Goal: Transaction & Acquisition: Purchase product/service

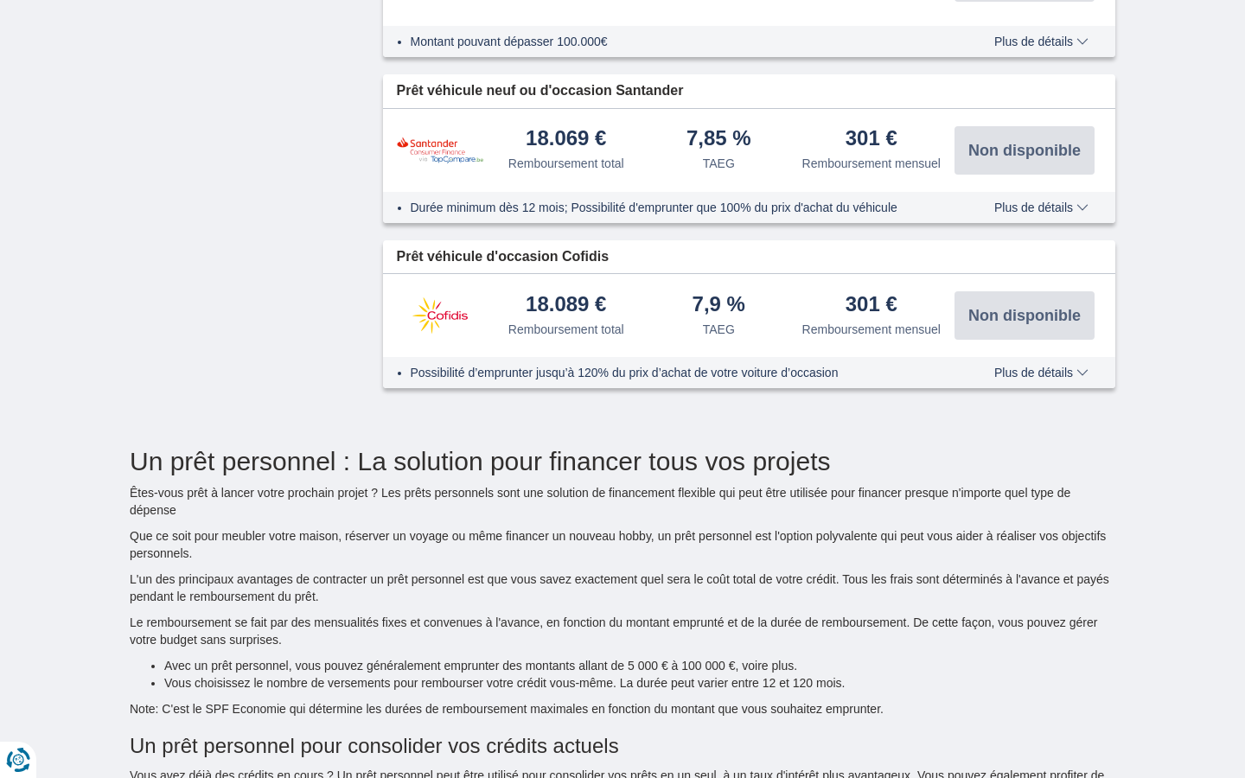
type input "15250"
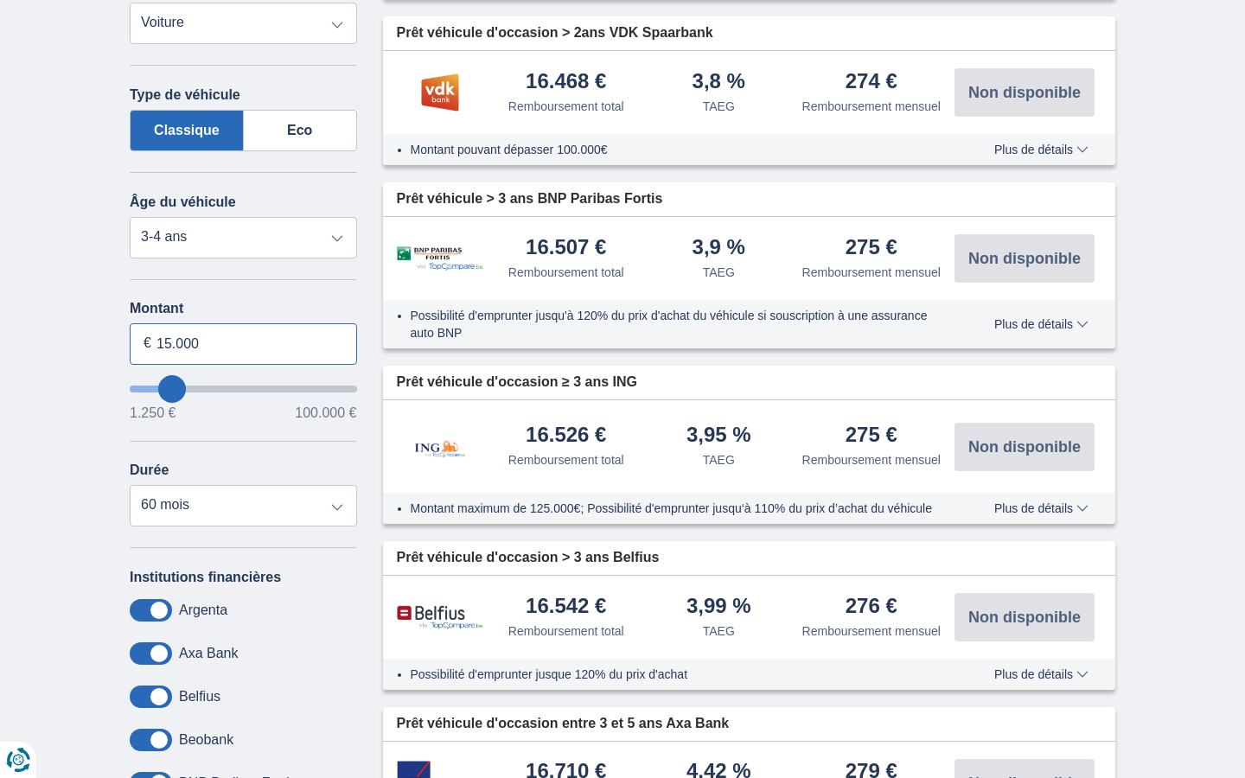
click at [243, 343] on input "15.000" at bounding box center [243, 343] width 227 height 41
type input "1"
type input "009.460"
type input "9250"
select select "48"
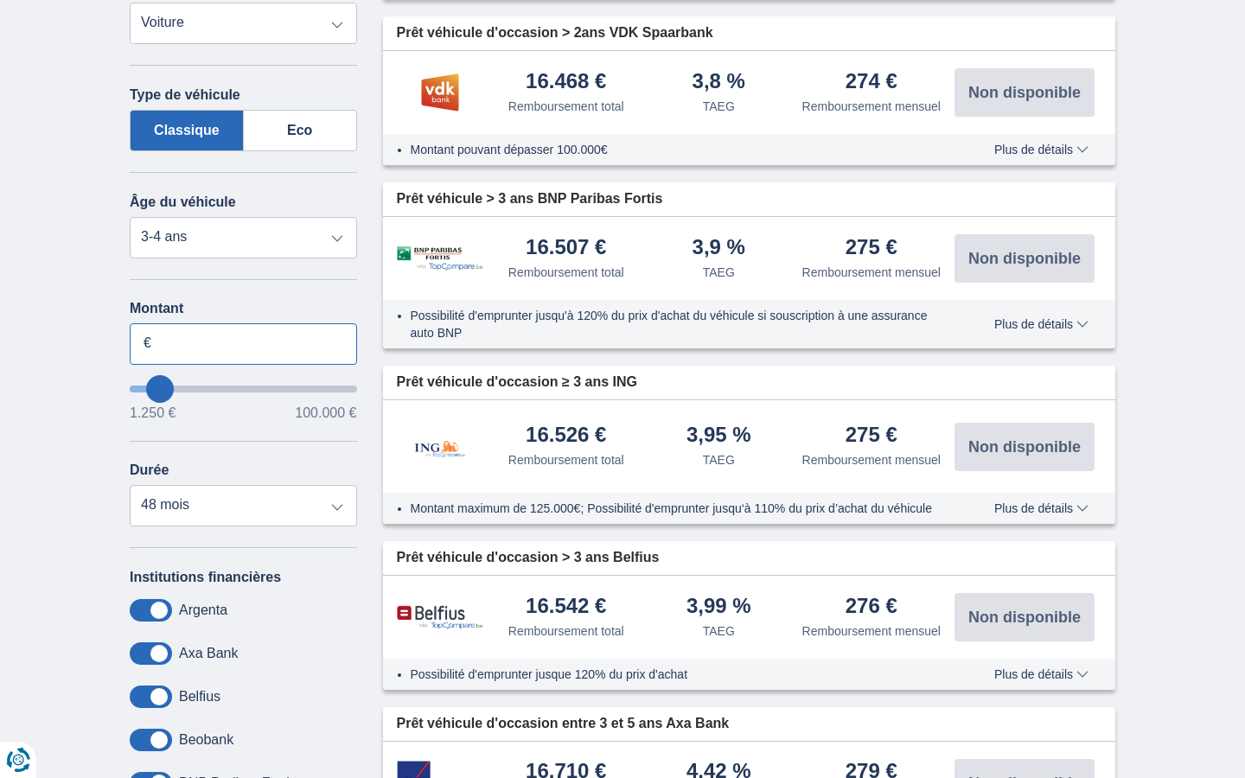
click at [243, 343] on input "Montant" at bounding box center [243, 343] width 227 height 41
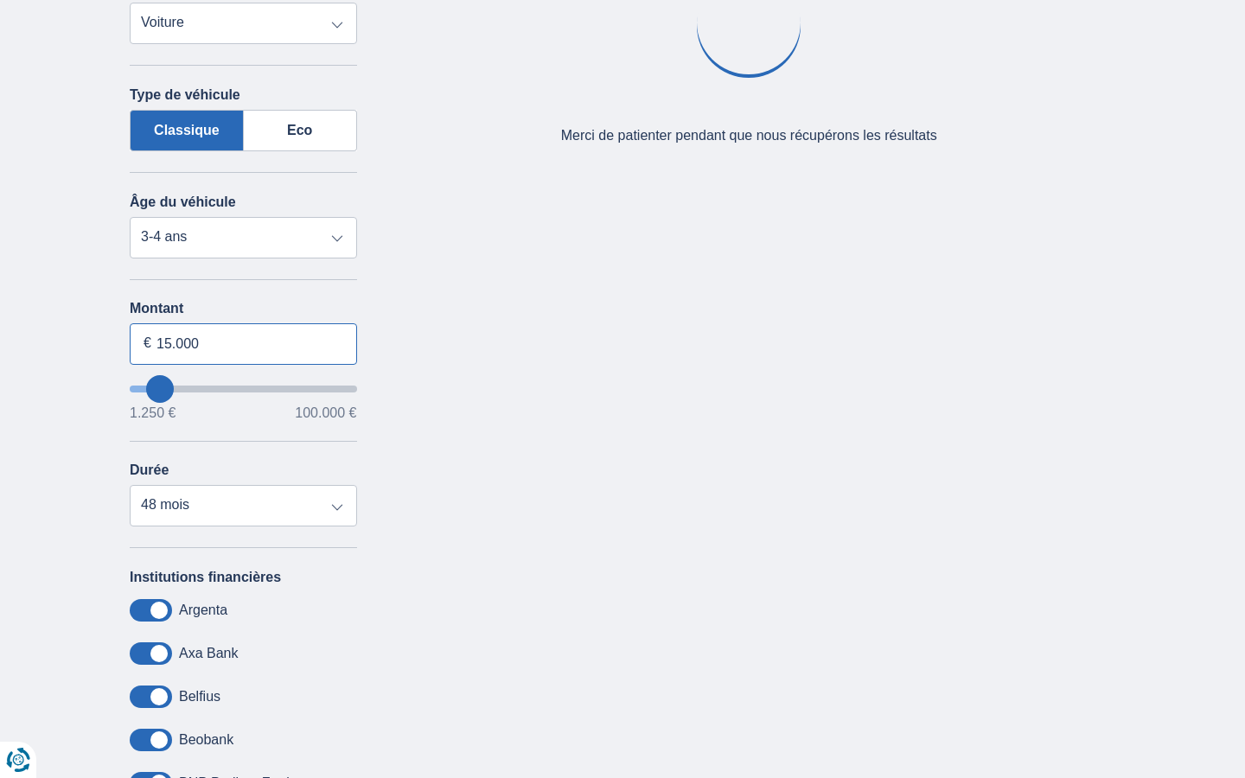
click at [243, 343] on input "15.000" at bounding box center [243, 343] width 227 height 41
type input "1"
type input "5.760"
type input "6250"
select select "42"
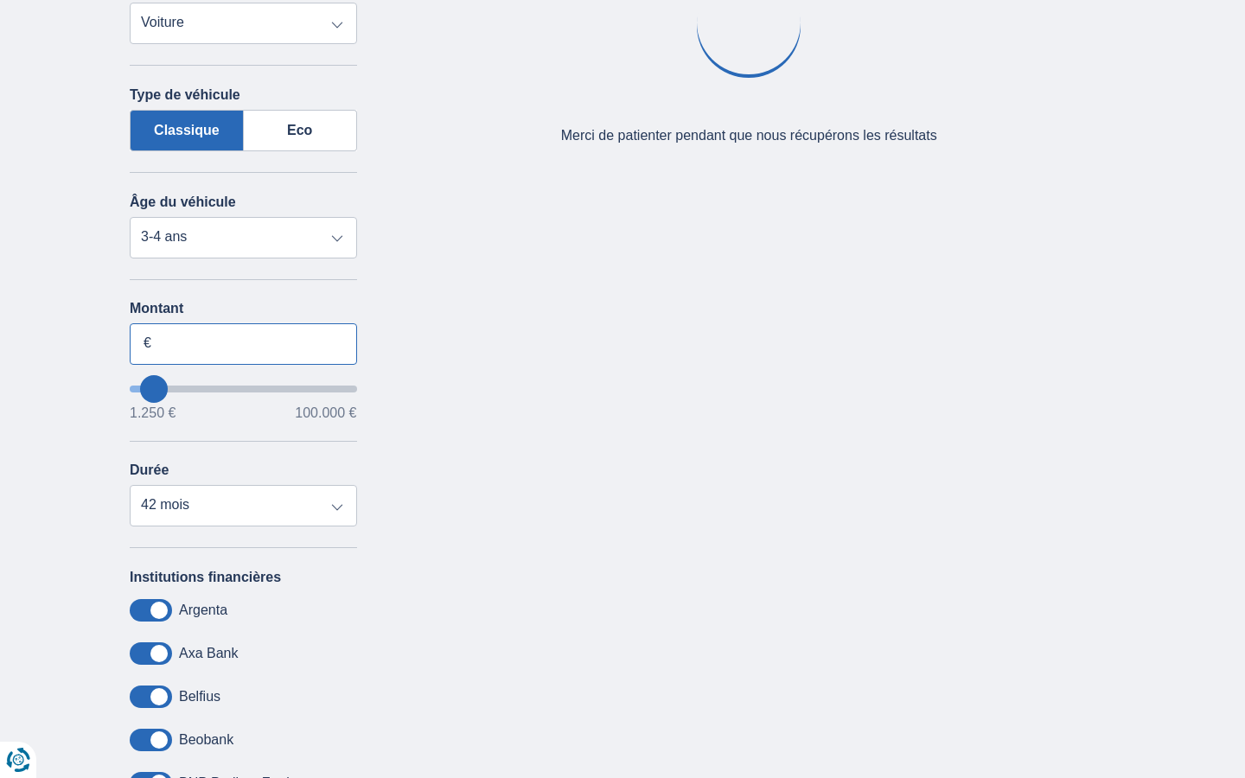
click at [243, 343] on input "Montant" at bounding box center [243, 343] width 227 height 41
click at [243, 343] on input "15.000" at bounding box center [243, 343] width 227 height 41
type input "1"
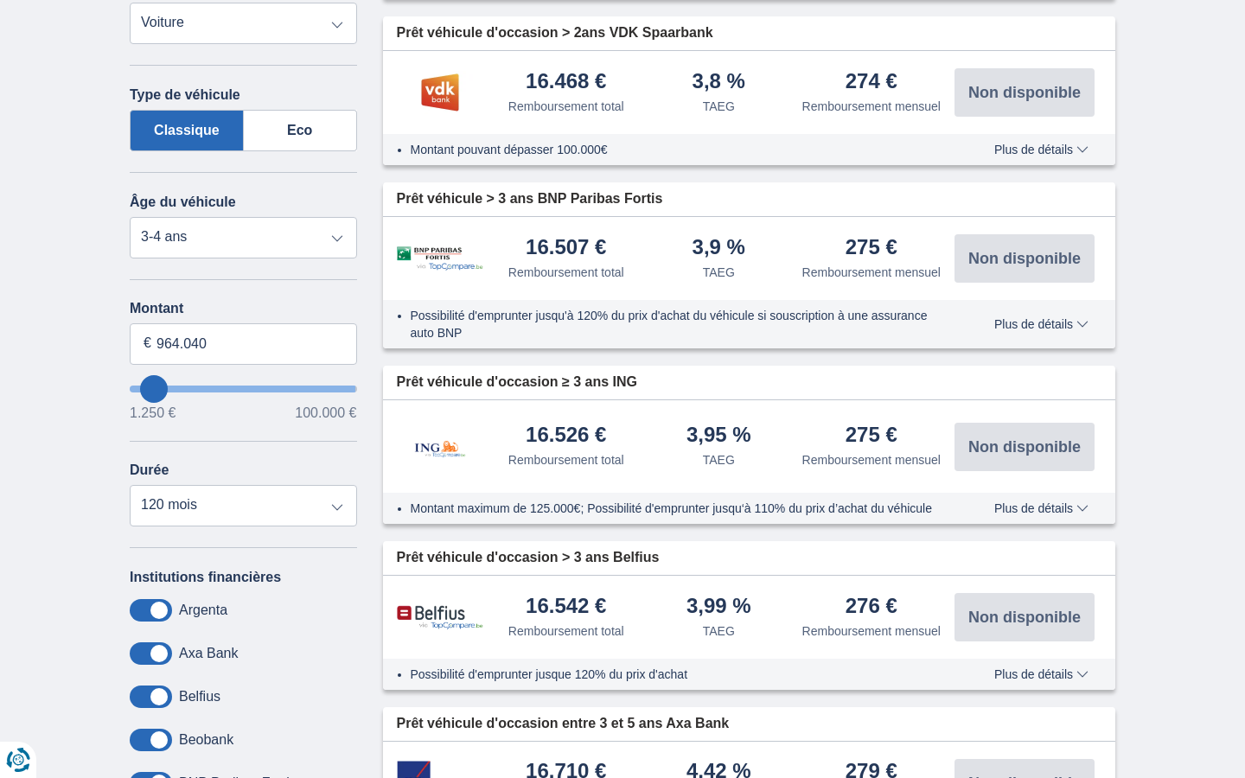
type input "100.000"
type input "99250"
select select "120"
click at [243, 343] on input "Montant" at bounding box center [243, 343] width 227 height 41
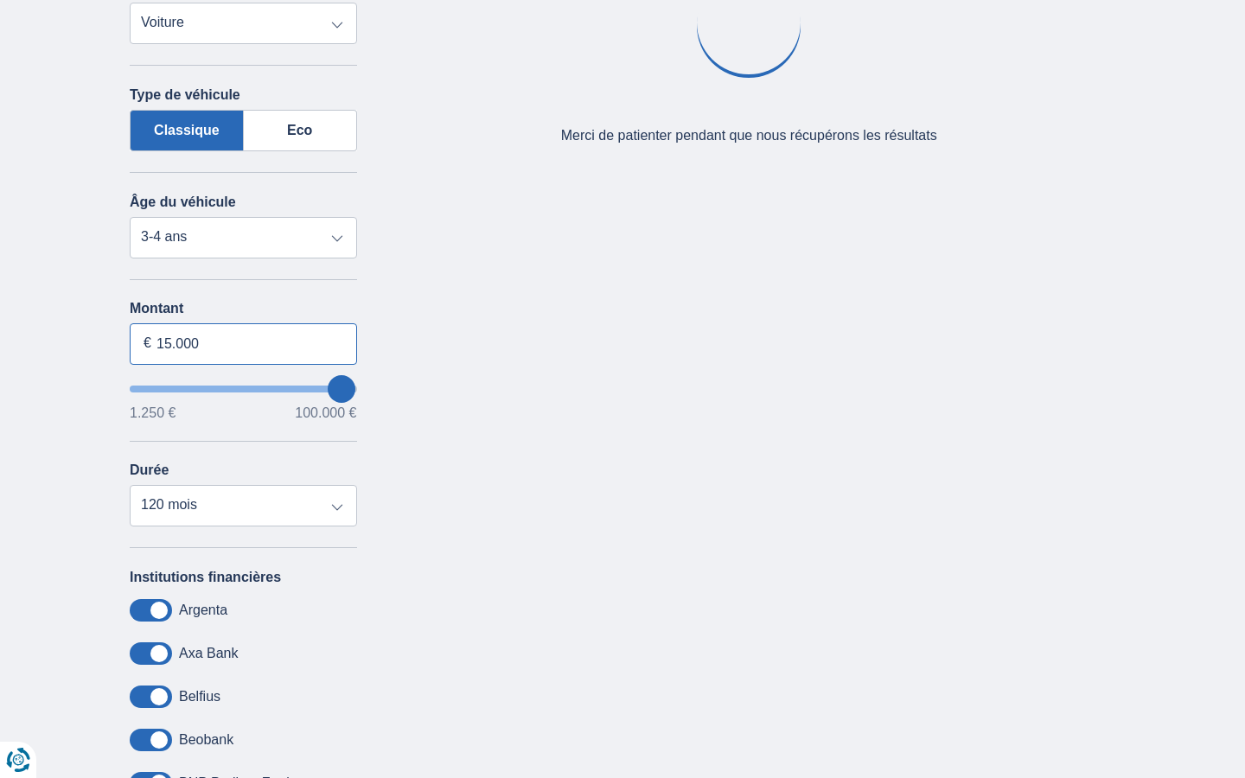
click at [243, 343] on input "15.000" at bounding box center [243, 343] width 227 height 41
type input "1"
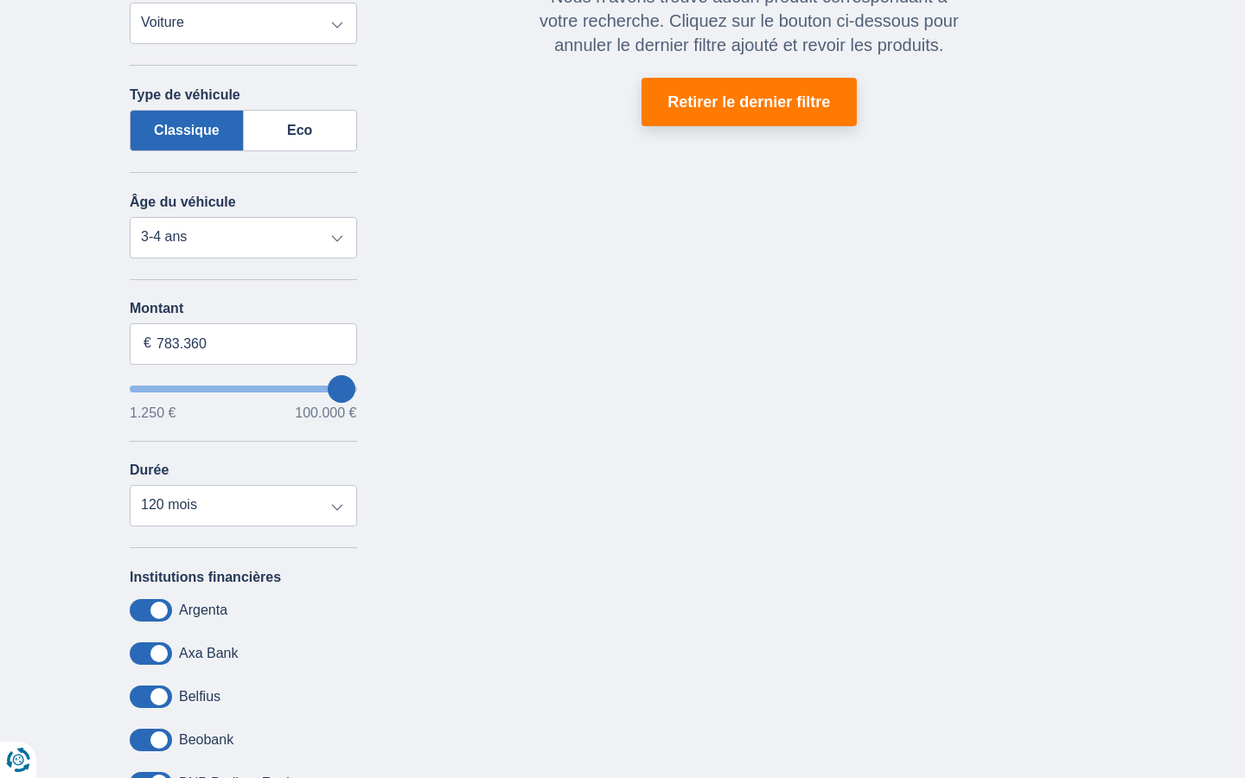
type input "100.000"
type input "99250"
click at [243, 343] on input "Montant" at bounding box center [243, 343] width 227 height 41
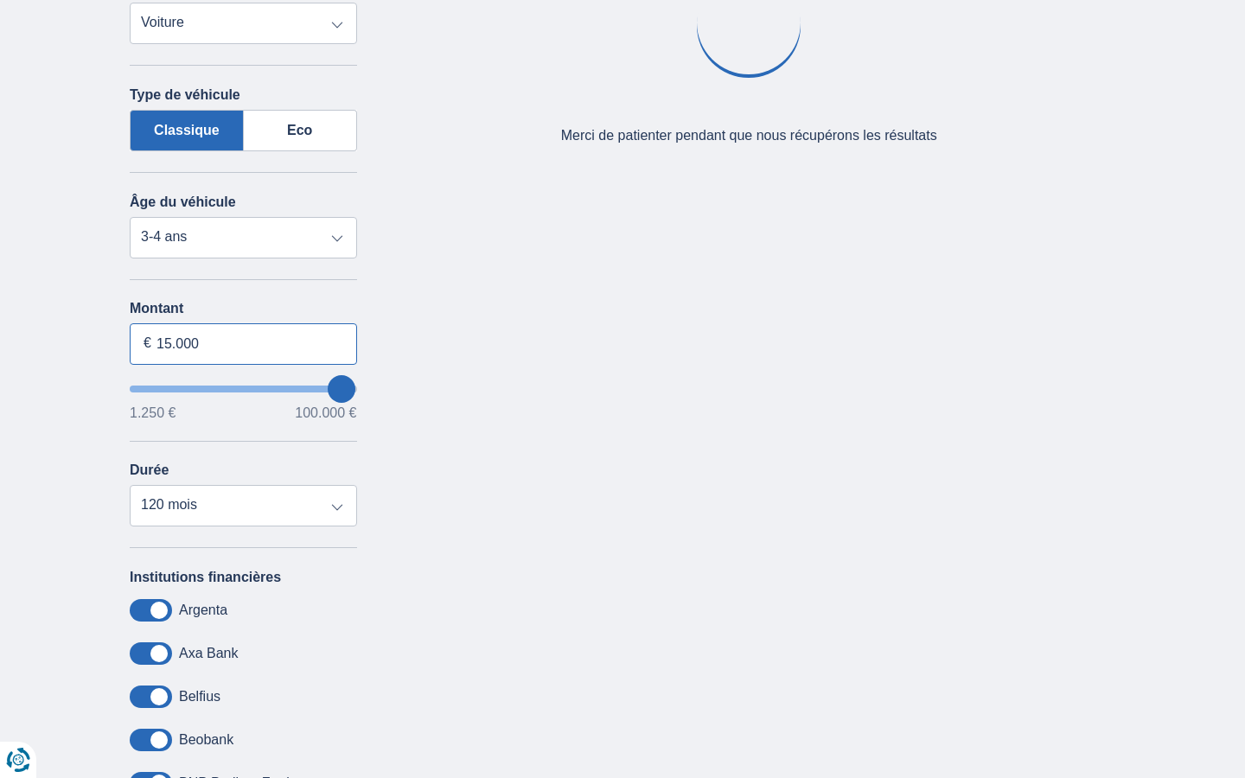
click at [243, 343] on input "15.000" at bounding box center [243, 343] width 227 height 41
type input "1"
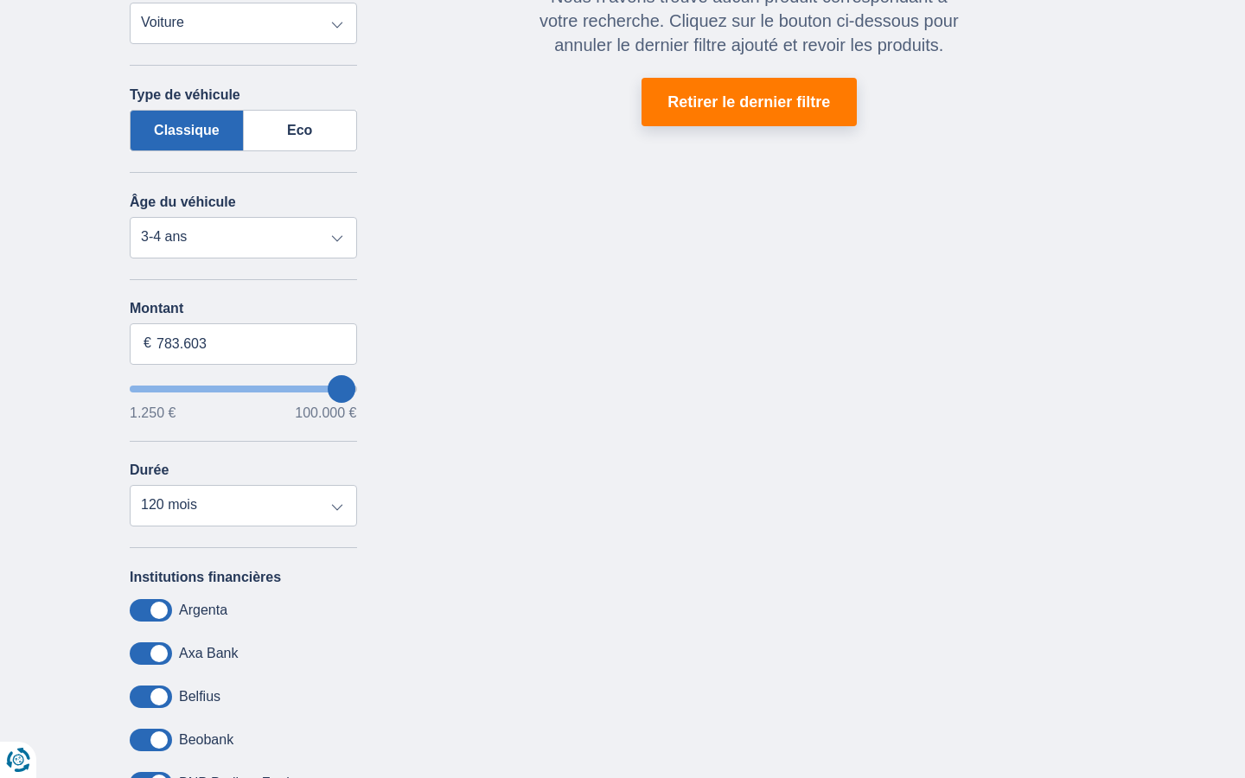
type input "100.000"
type input "99250"
click at [243, 343] on input "Montant" at bounding box center [243, 343] width 227 height 41
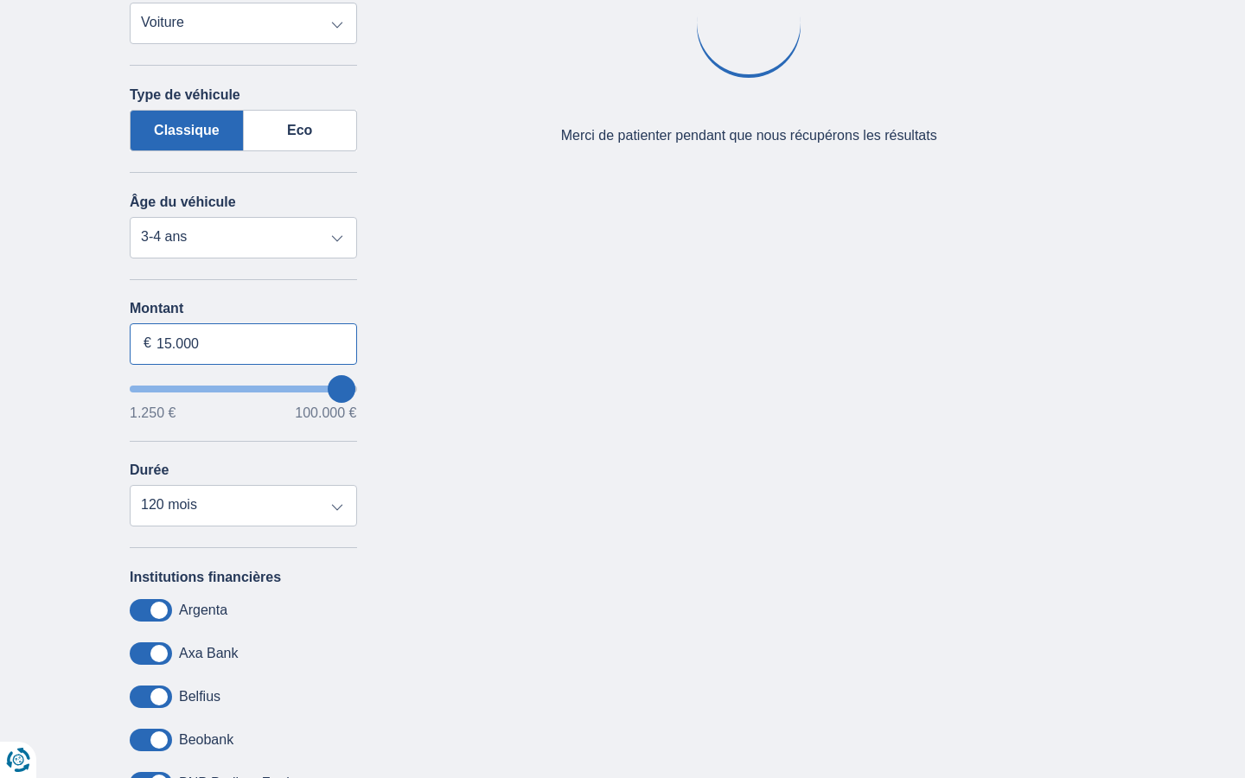
click at [243, 343] on input "15.000" at bounding box center [243, 343] width 227 height 41
type input "1"
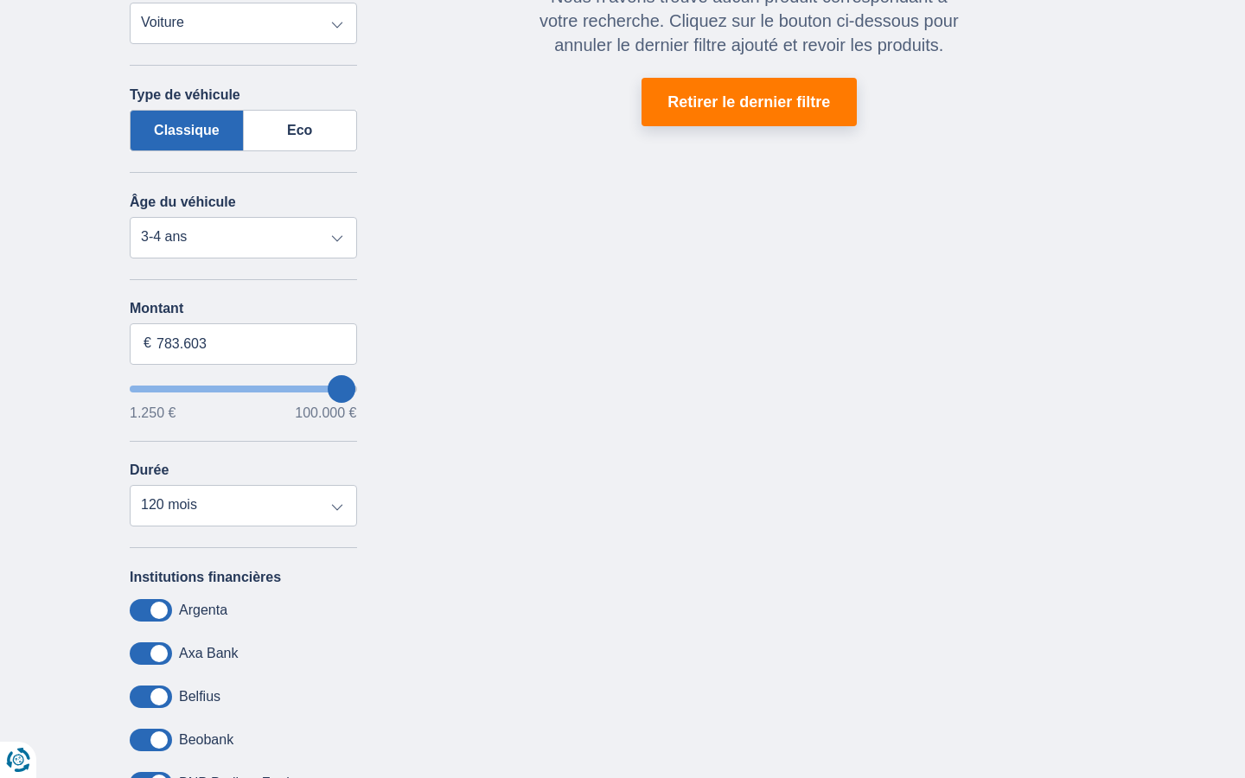
type input "100.000"
type input "99250"
click at [243, 343] on input "Montant" at bounding box center [243, 343] width 227 height 41
click at [243, 343] on input "15.000" at bounding box center [243, 343] width 227 height 41
type input "1"
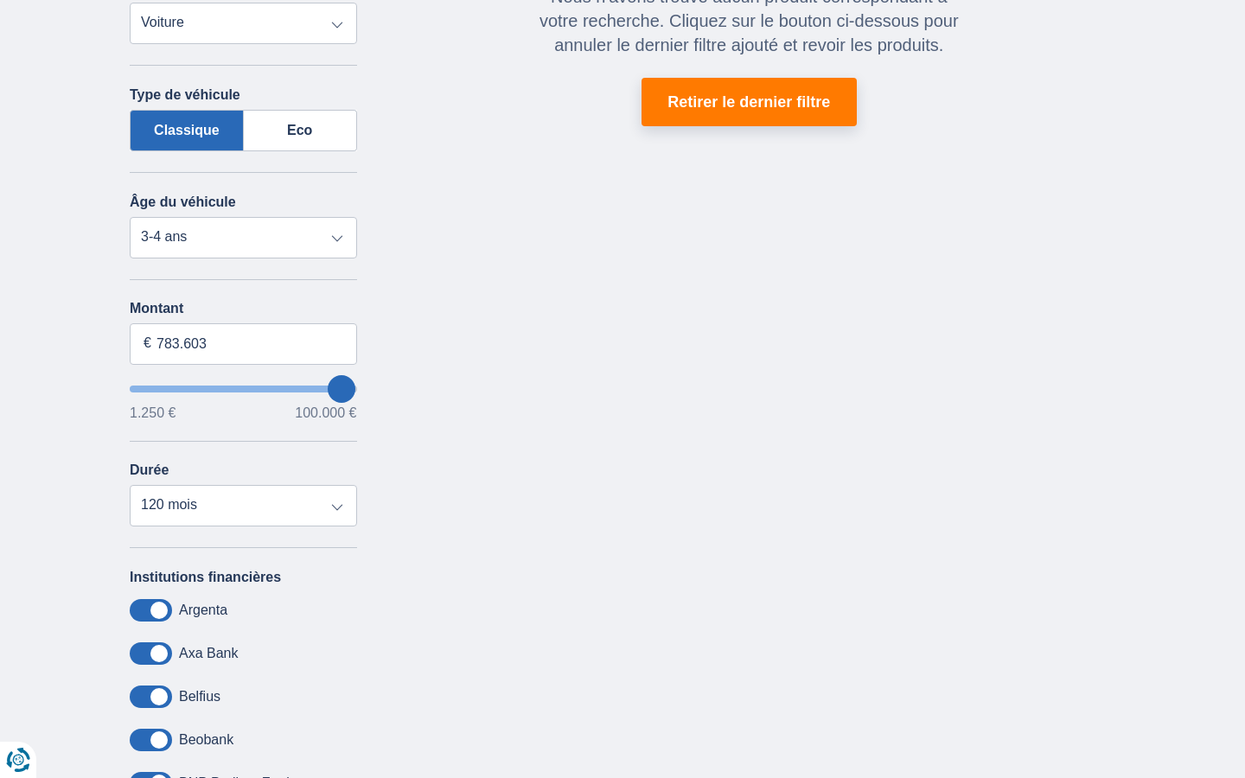
type input "100.000"
type input "99250"
click at [243, 343] on input "Montant" at bounding box center [243, 343] width 227 height 41
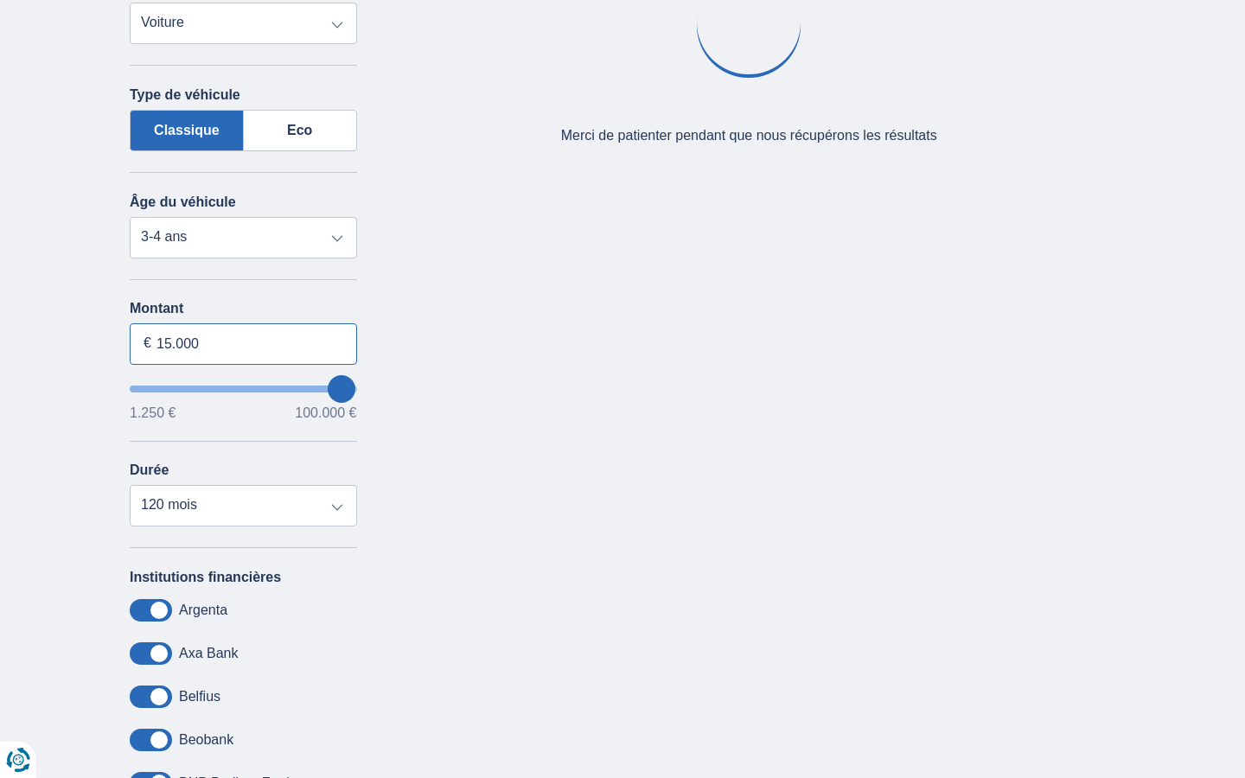
click at [243, 343] on input "15.000" at bounding box center [243, 343] width 227 height 41
type input "1"
type input "100.000"
type input "99250"
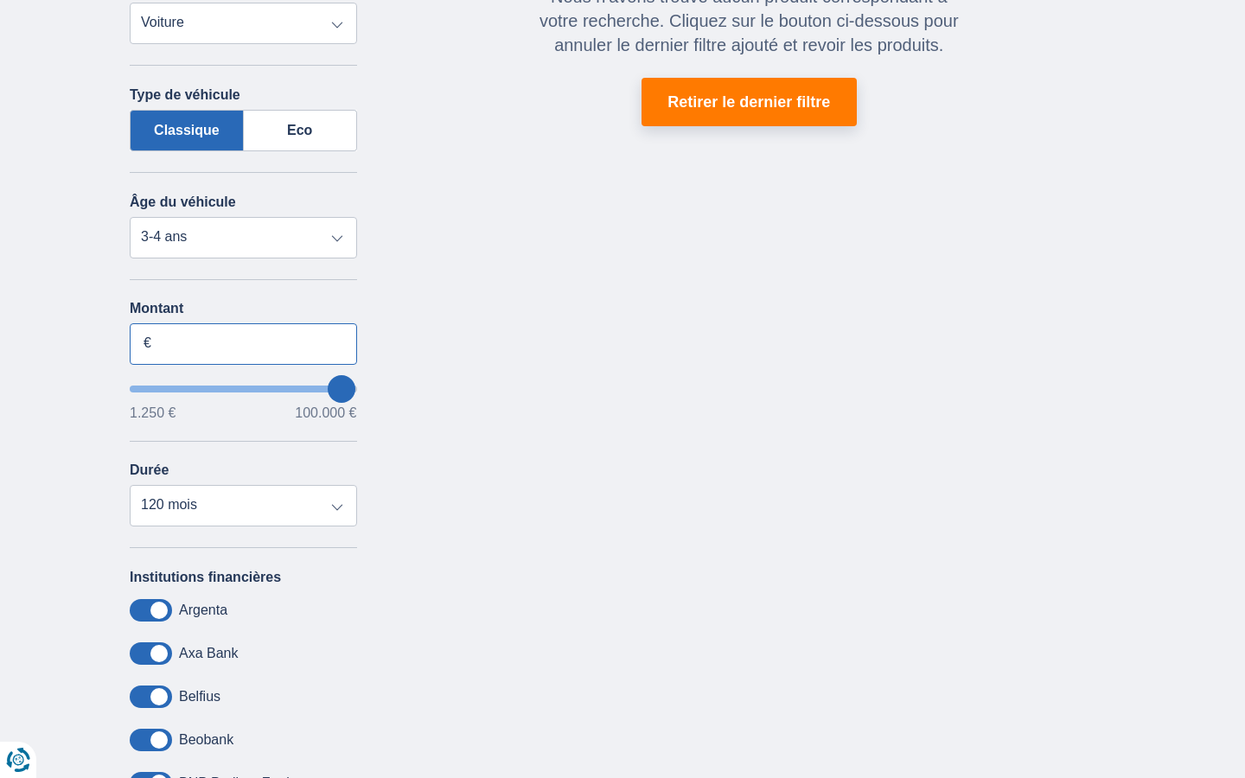
click at [243, 343] on input "Montant" at bounding box center [243, 343] width 227 height 41
click at [243, 343] on input "15.000" at bounding box center [243, 343] width 227 height 41
type input "1"
type input "1.250"
type input "1250"
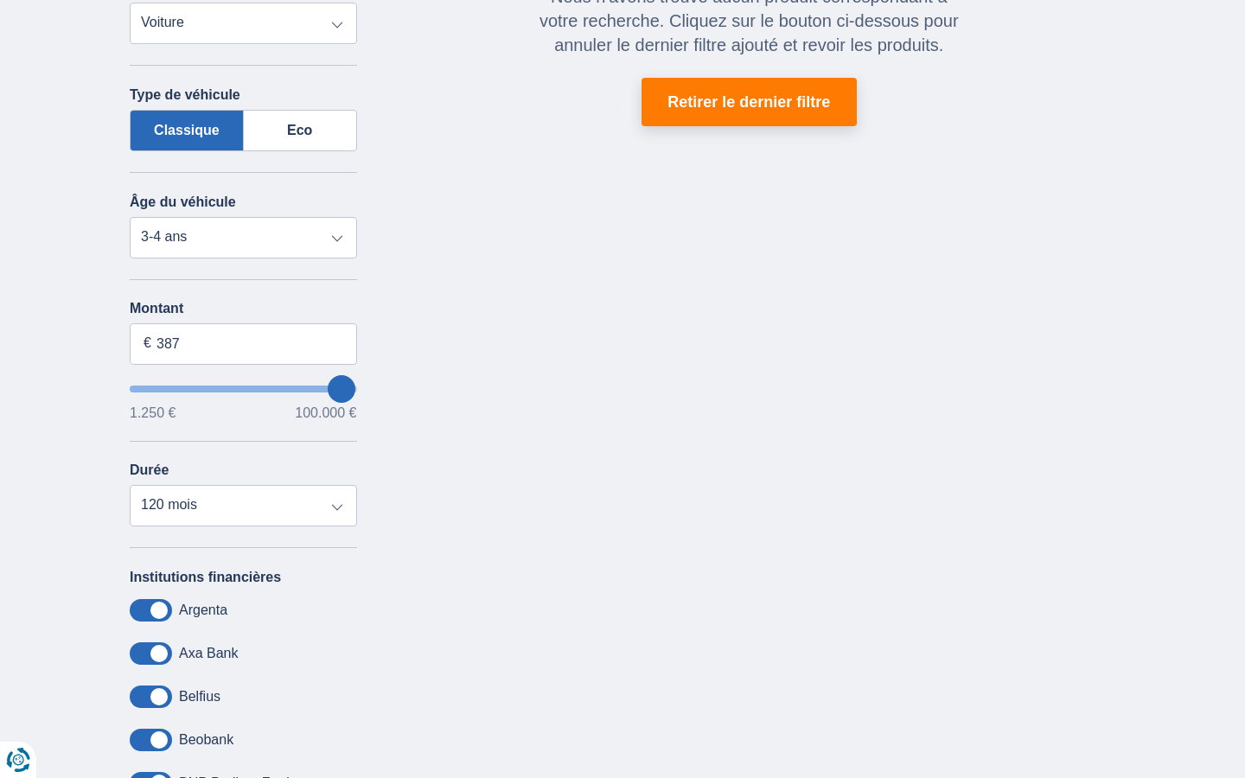
select select "24"
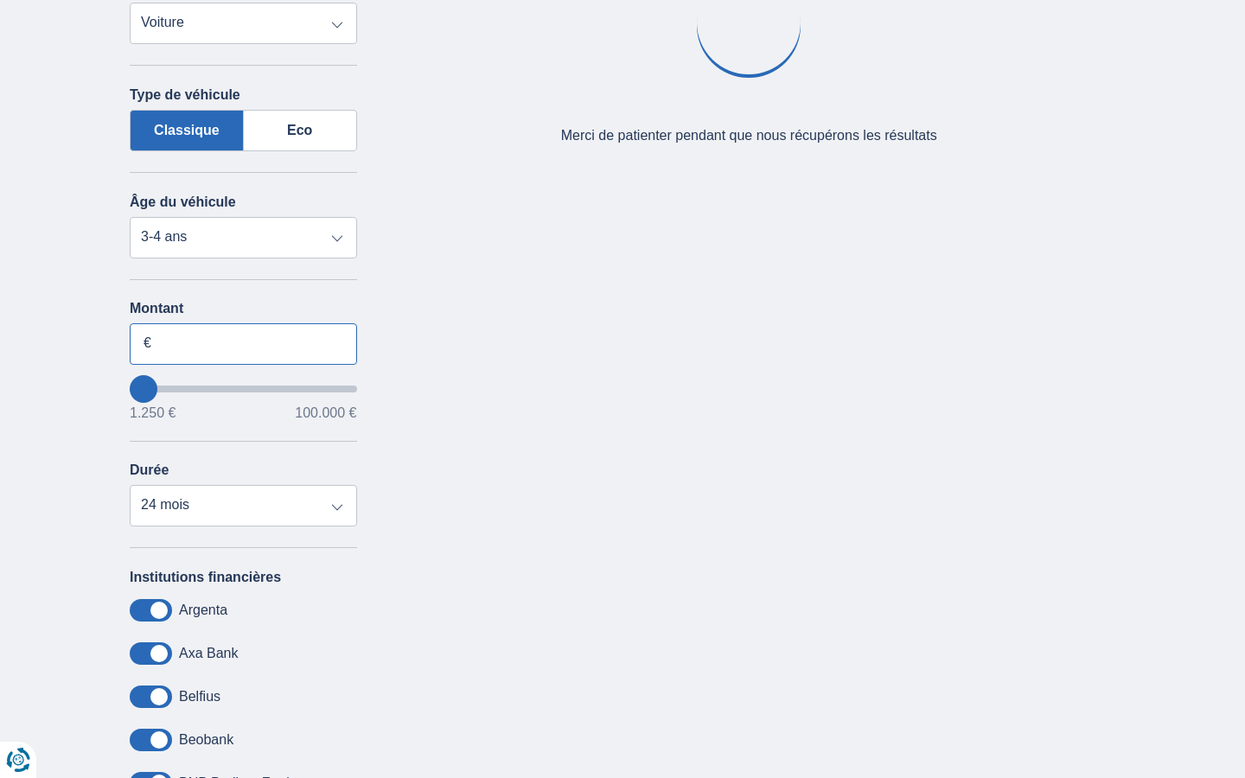
click at [243, 343] on input "Montant" at bounding box center [243, 343] width 227 height 41
click at [243, 343] on input "15.000" at bounding box center [243, 343] width 227 height 41
type input "1"
type input "100.000"
type input "99250"
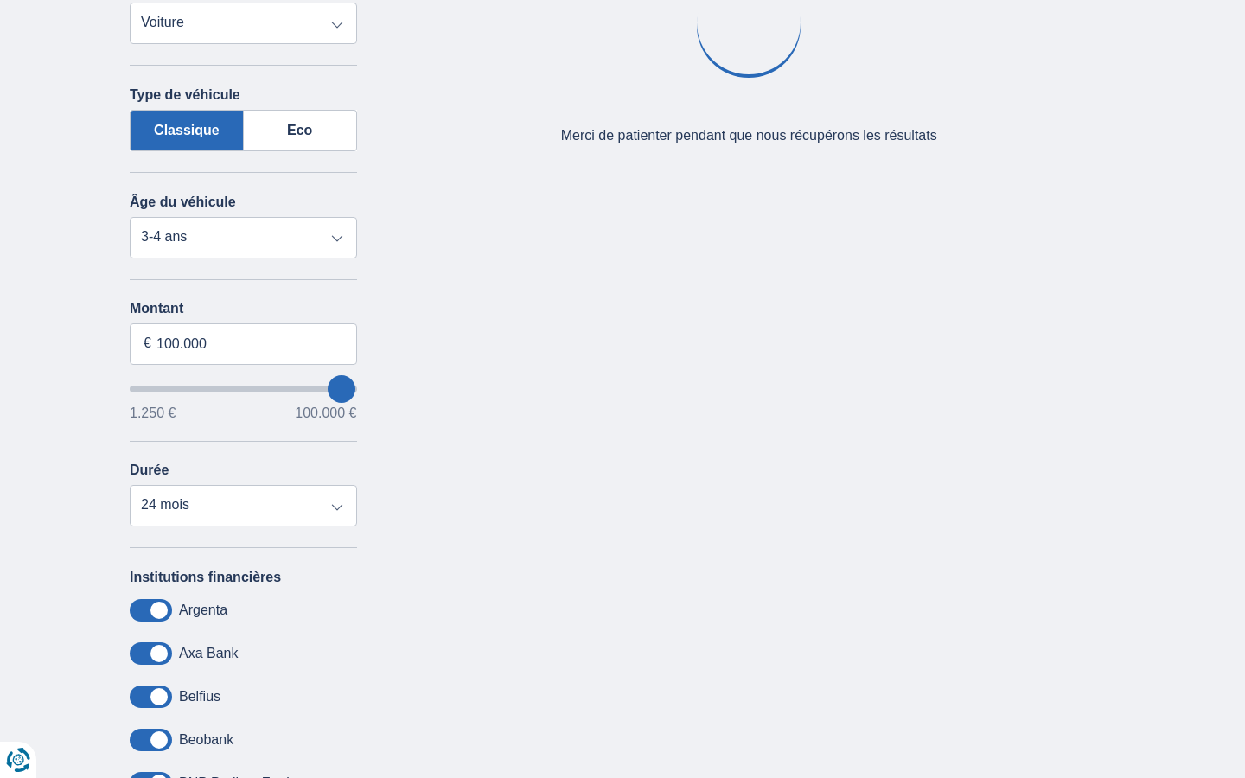
select select "120"
click at [243, 343] on input "Montant" at bounding box center [243, 343] width 227 height 41
click at [243, 343] on input "15.000" at bounding box center [243, 343] width 227 height 41
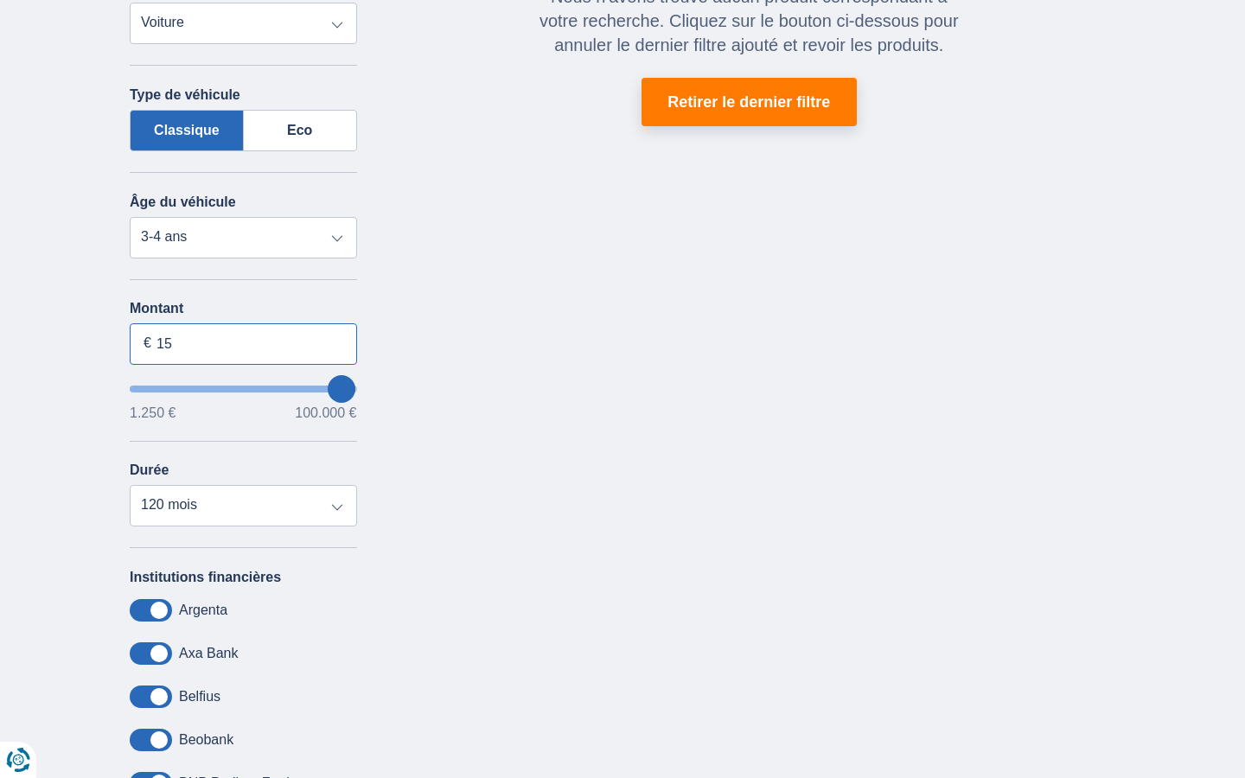
type input "1"
type input "044.247"
type input "44250"
click at [243, 343] on input "Montant" at bounding box center [243, 343] width 227 height 41
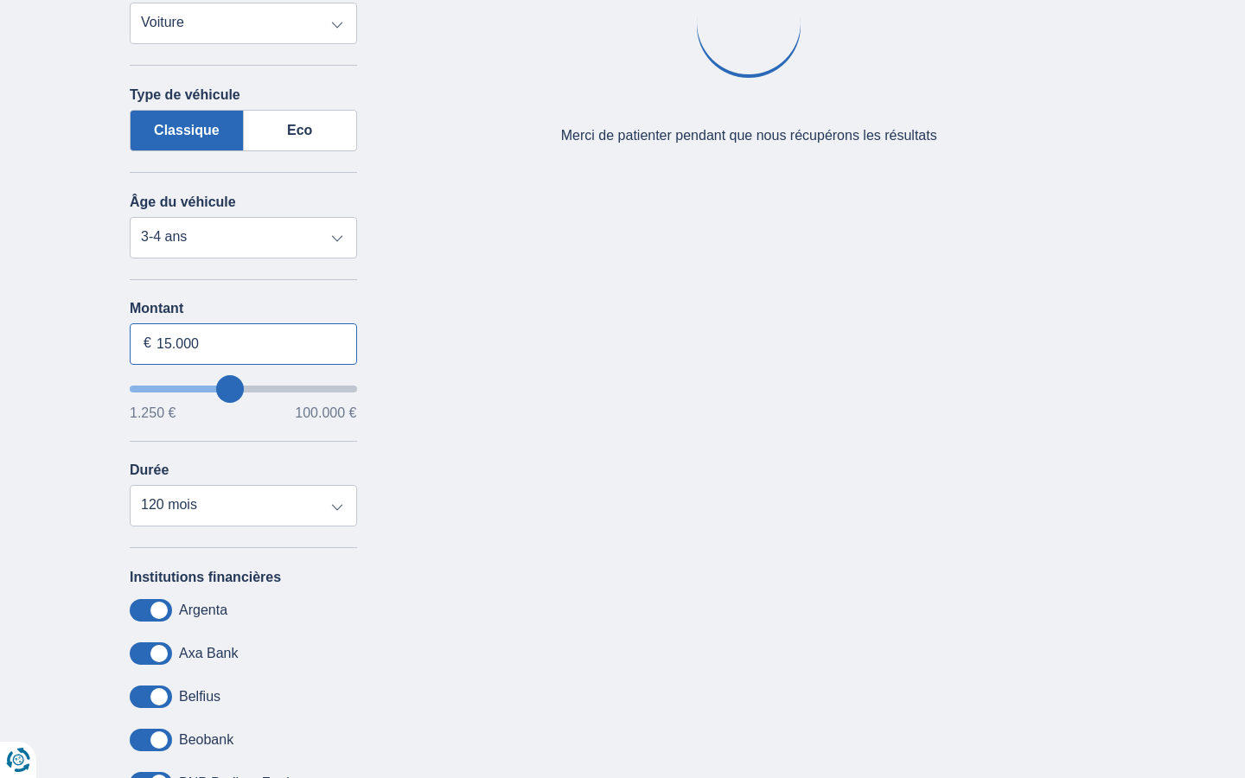
click at [243, 343] on input "15.000" at bounding box center [243, 343] width 227 height 41
type input "1"
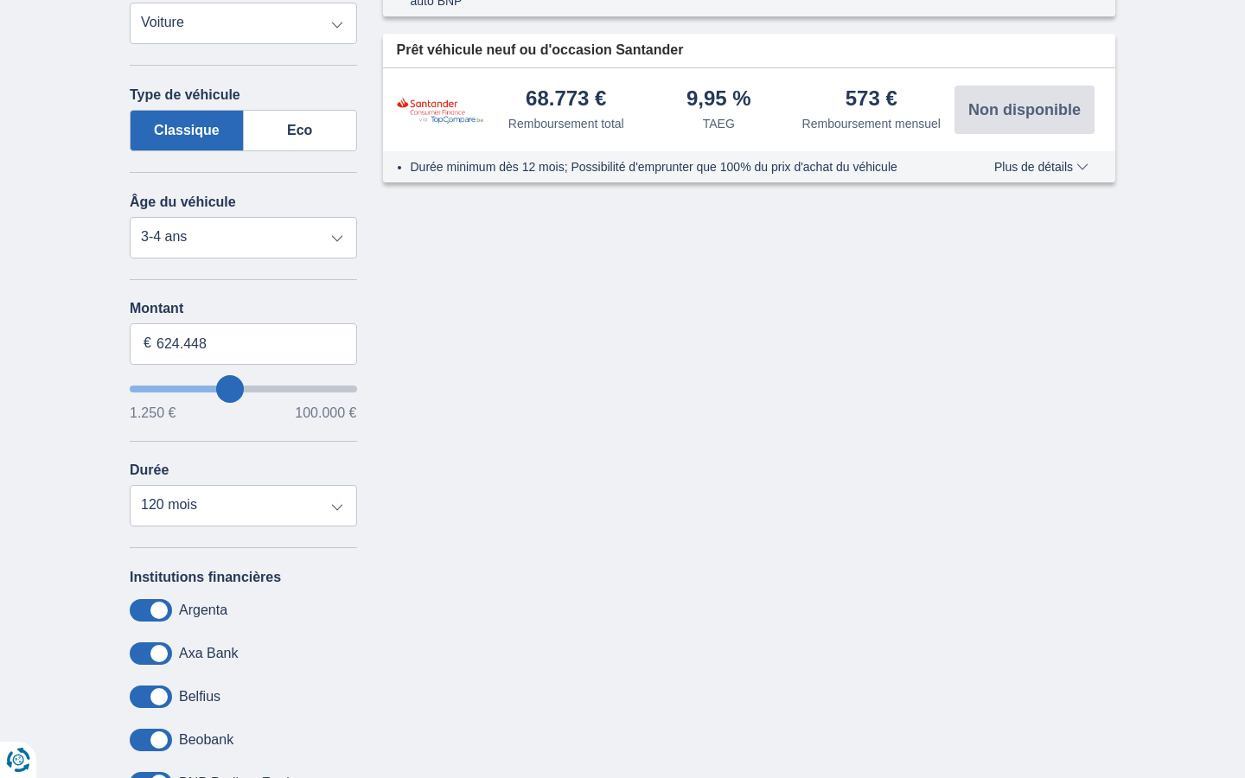
type input "100.000"
type input "99250"
click at [243, 343] on input "Montant" at bounding box center [243, 343] width 227 height 41
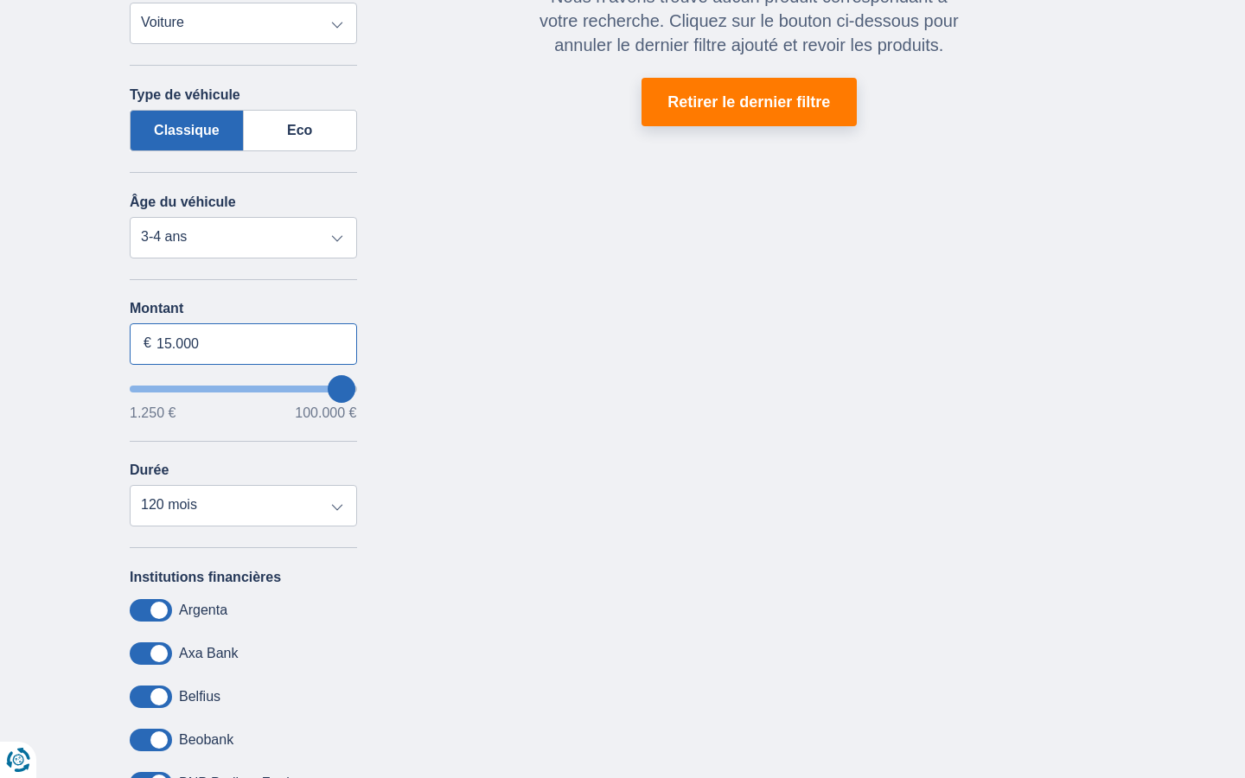
click at [243, 343] on input "15.000" at bounding box center [243, 343] width 227 height 41
type input "1"
type input "100.000"
type input "99250"
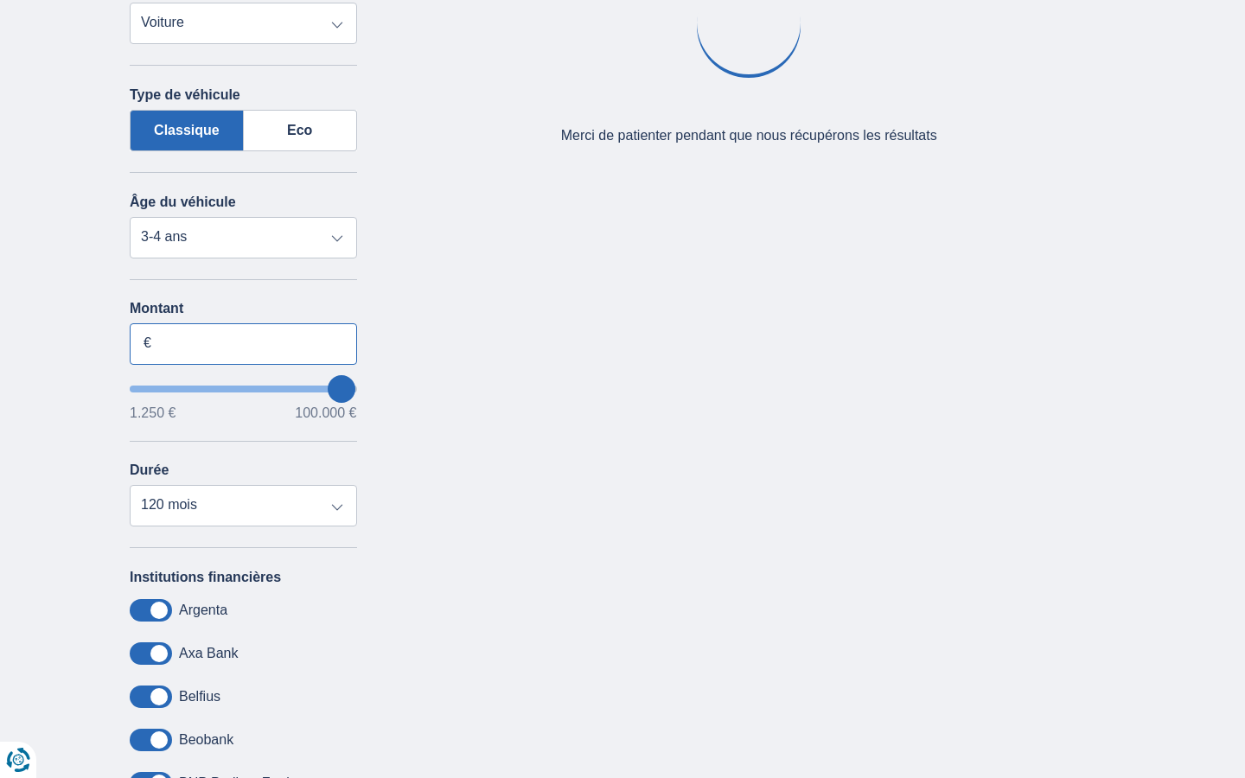
click at [243, 343] on input "Montant" at bounding box center [243, 343] width 227 height 41
click at [243, 343] on input "15.000" at bounding box center [243, 343] width 227 height 41
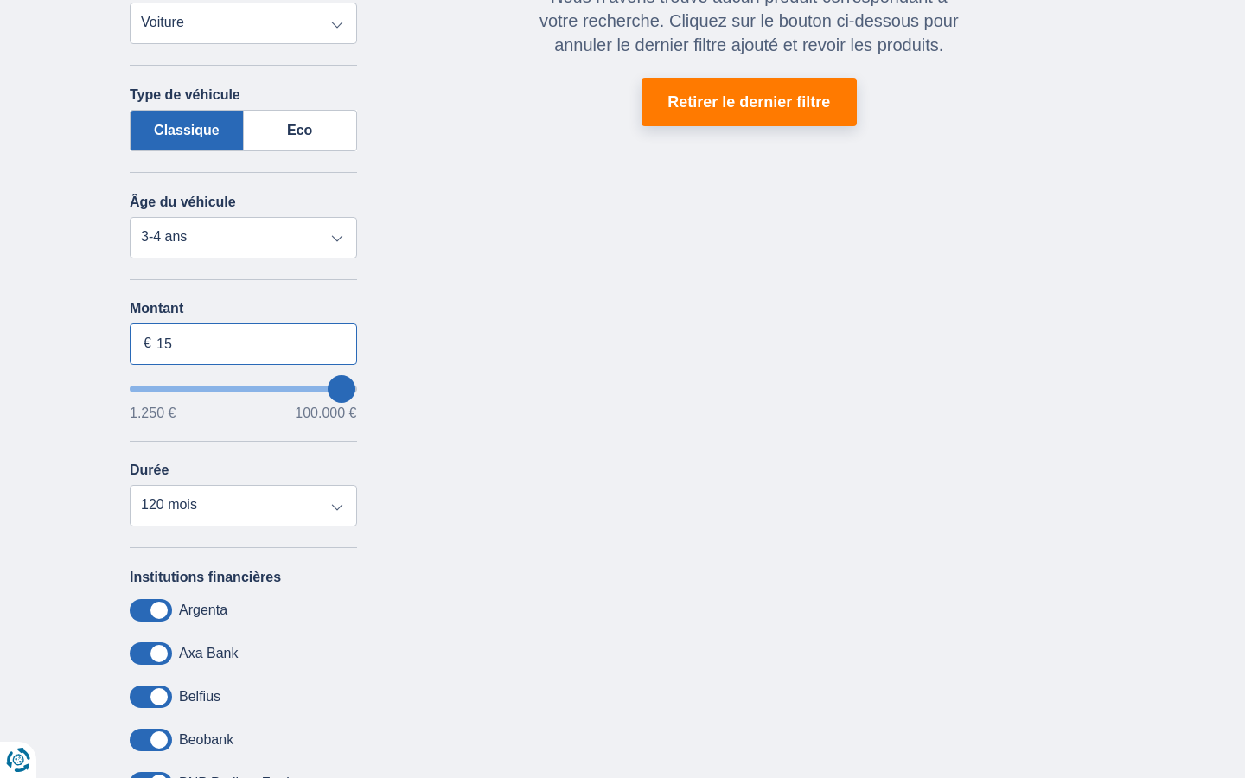
type input "1"
type input "28.340"
type input "28250"
click at [243, 343] on input "Montant" at bounding box center [243, 343] width 227 height 41
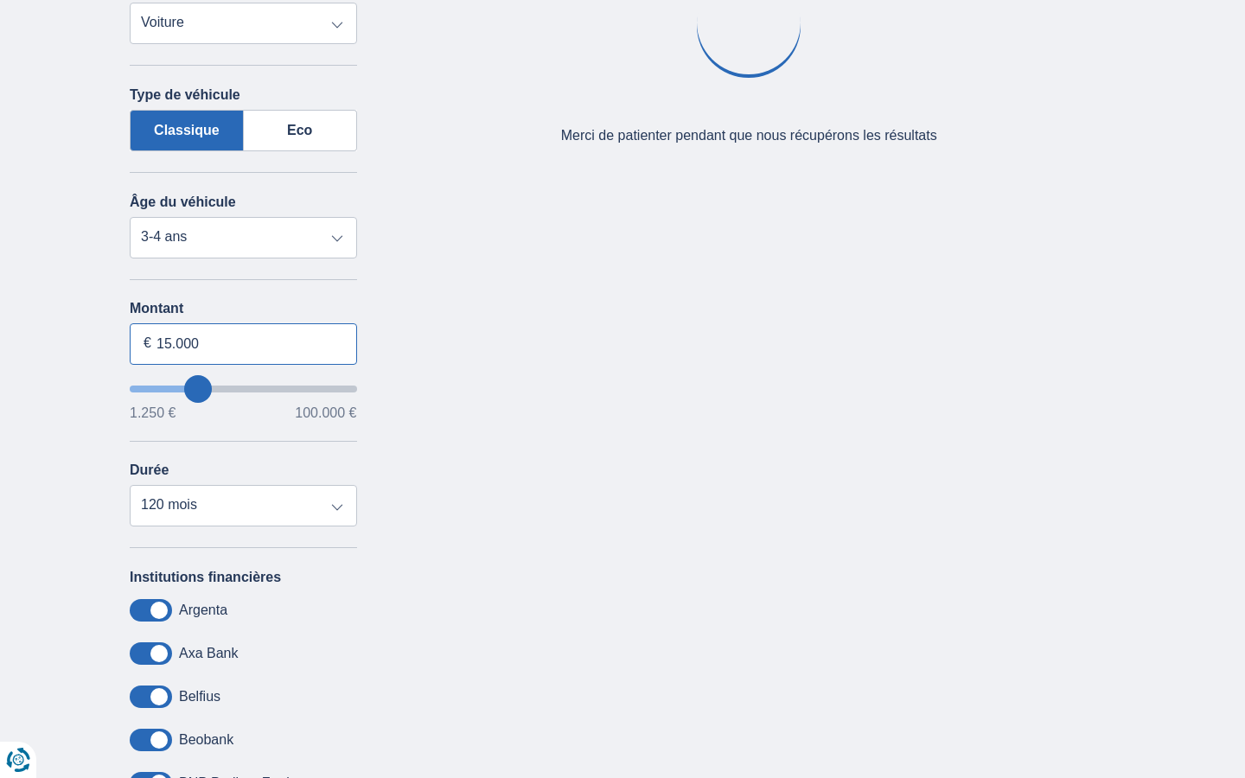
click at [243, 343] on input "15.000" at bounding box center [243, 343] width 227 height 41
type input "1"
type input "100.000"
type input "99250"
click at [243, 343] on input "Montant" at bounding box center [243, 343] width 227 height 41
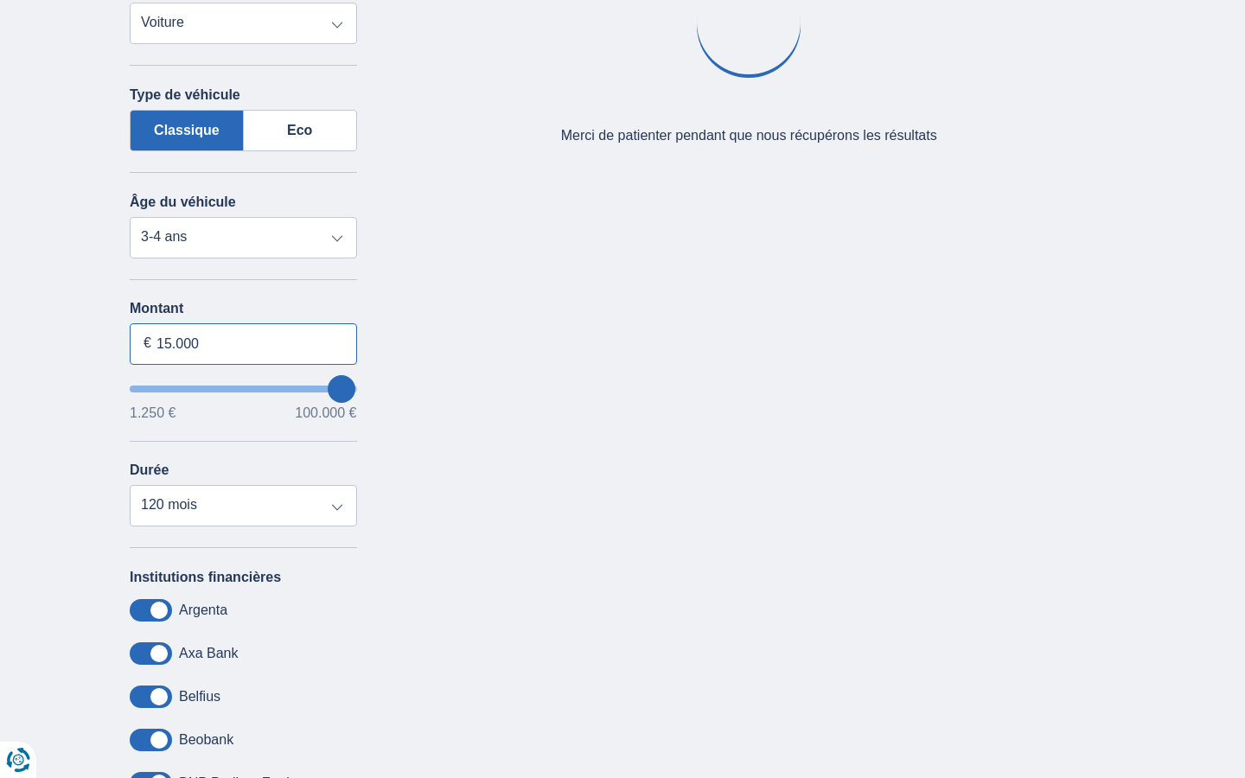
click at [243, 343] on input "15.000" at bounding box center [243, 343] width 227 height 41
type input "1"
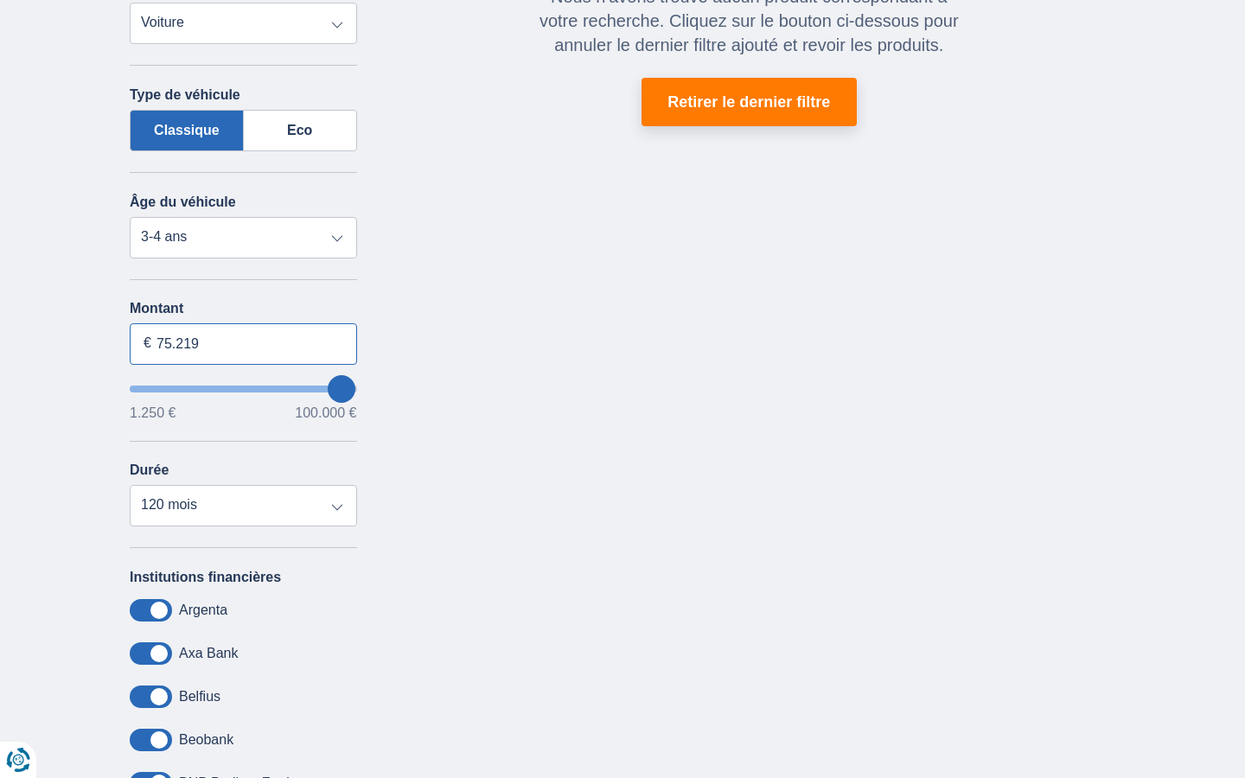
type input "75.219"
type input "75250"
click at [243, 343] on input "Montant" at bounding box center [243, 343] width 227 height 41
type input "15.000"
